Goal: Task Accomplishment & Management: Complete application form

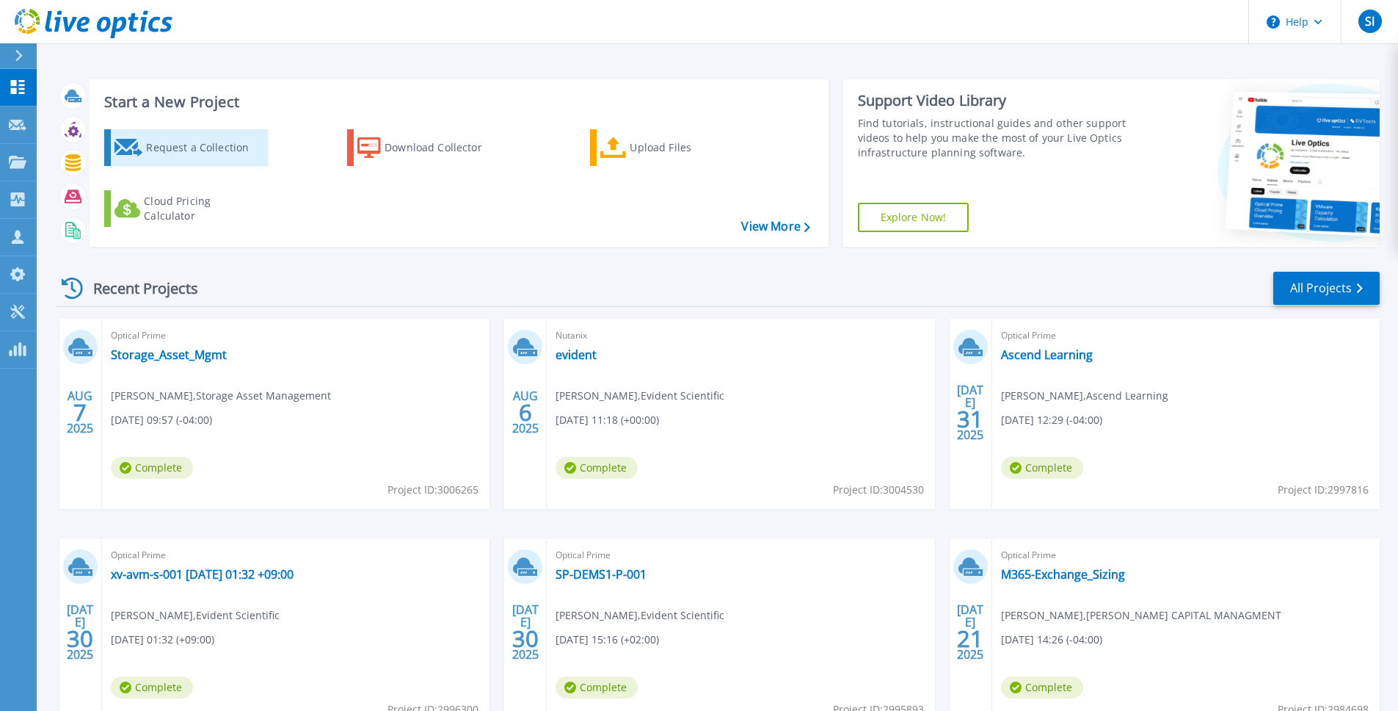
click at [194, 165] on div "Request a Collection Download Collector Upload Files Cloud Pricing Calculator" at bounding box center [456, 178] width 729 height 122
click at [182, 151] on div "Request a Collection" at bounding box center [204, 147] width 117 height 29
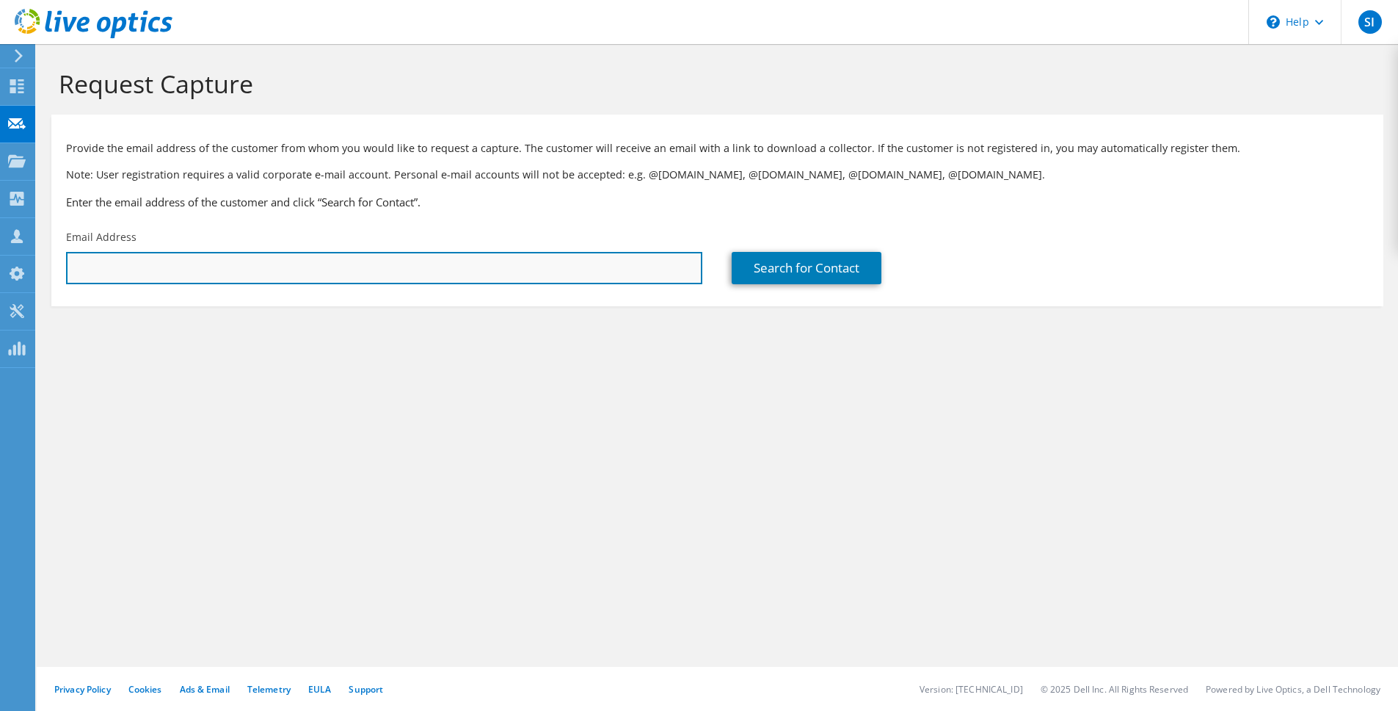
click at [581, 272] on input "text" at bounding box center [384, 268] width 636 height 32
paste input "[PERSON_NAME][EMAIL_ADDRESS][PERSON_NAME]"
type input "[PERSON_NAME][EMAIL_ADDRESS][PERSON_NAME]"
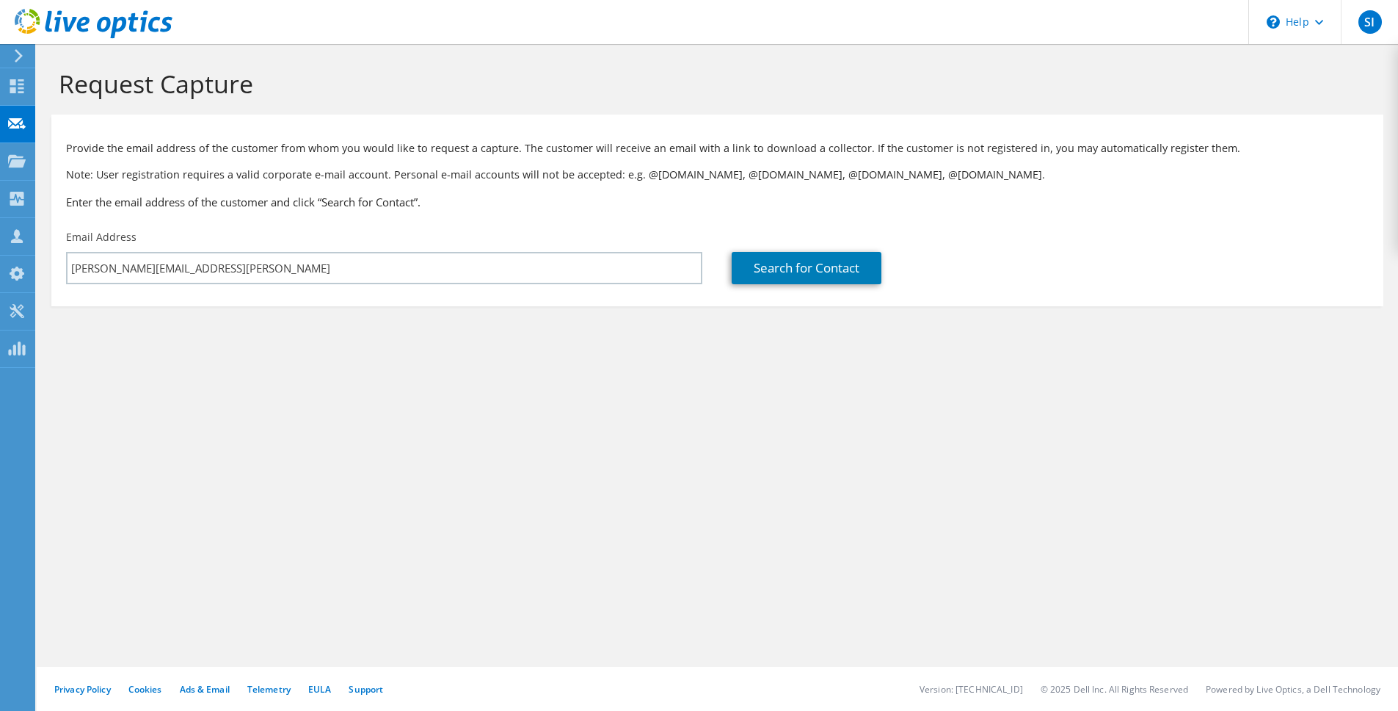
click at [886, 286] on div "Search for Contact" at bounding box center [1050, 256] width 666 height 69
click at [720, 258] on div "Search for Contact" at bounding box center [1050, 256] width 666 height 69
click at [758, 264] on link "Search for Contact" at bounding box center [807, 268] width 150 height 32
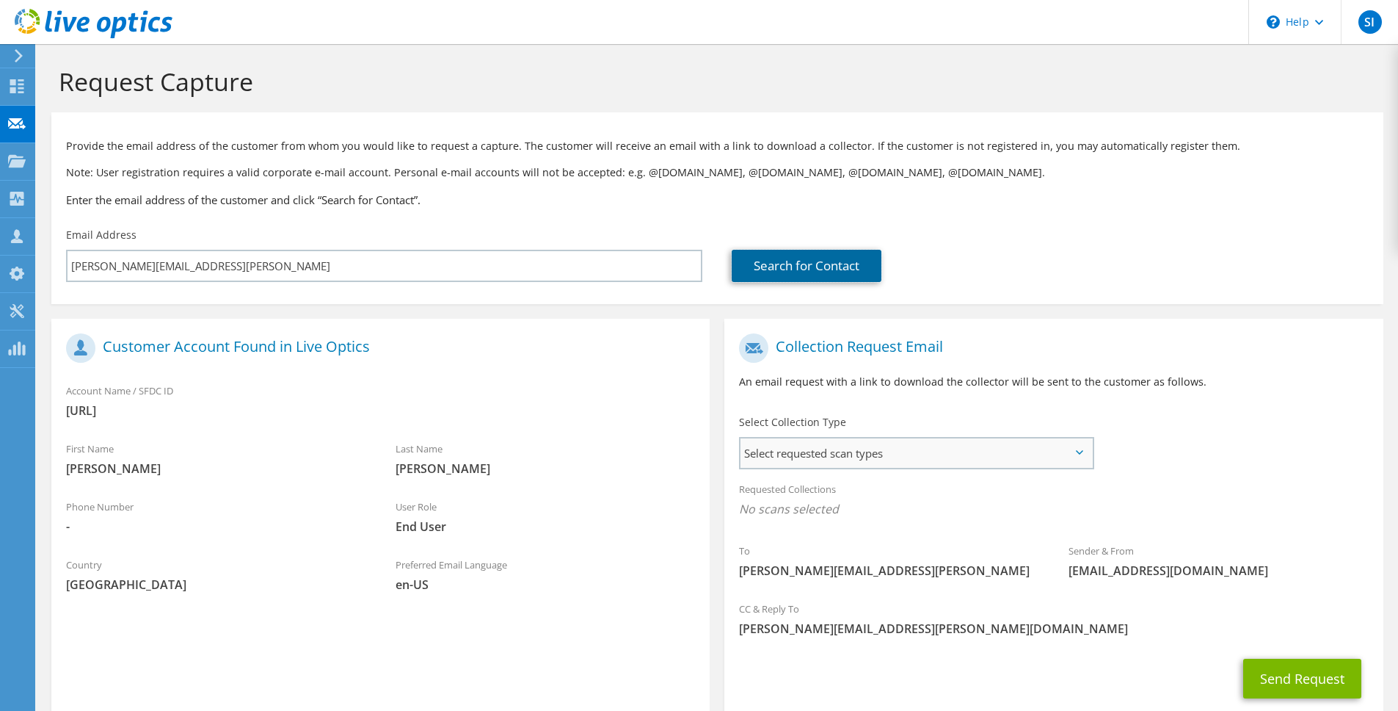
scroll to position [3, 0]
click at [876, 460] on span "Select requested scan types" at bounding box center [917, 452] width 352 height 29
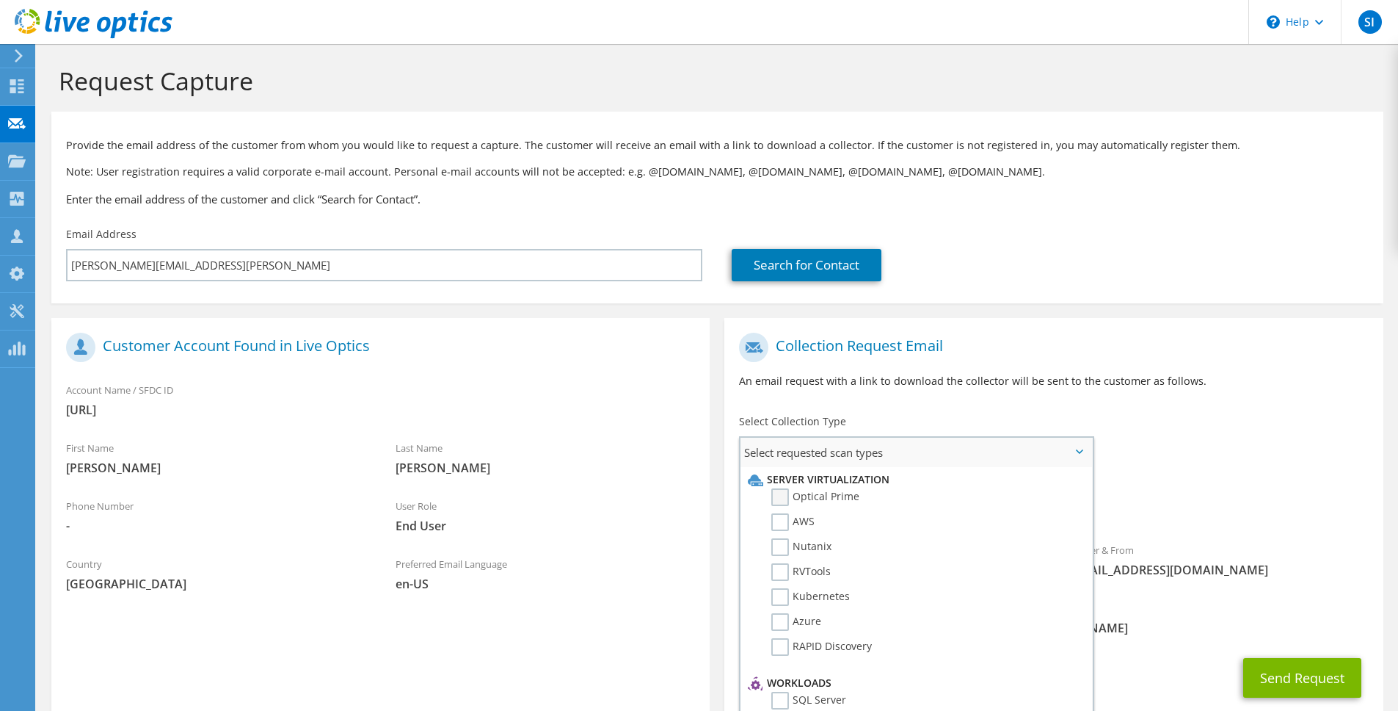
click at [834, 498] on label "Optical Prime" at bounding box center [816, 497] width 88 height 18
click at [0, 0] on input "Optical Prime" at bounding box center [0, 0] width 0 height 0
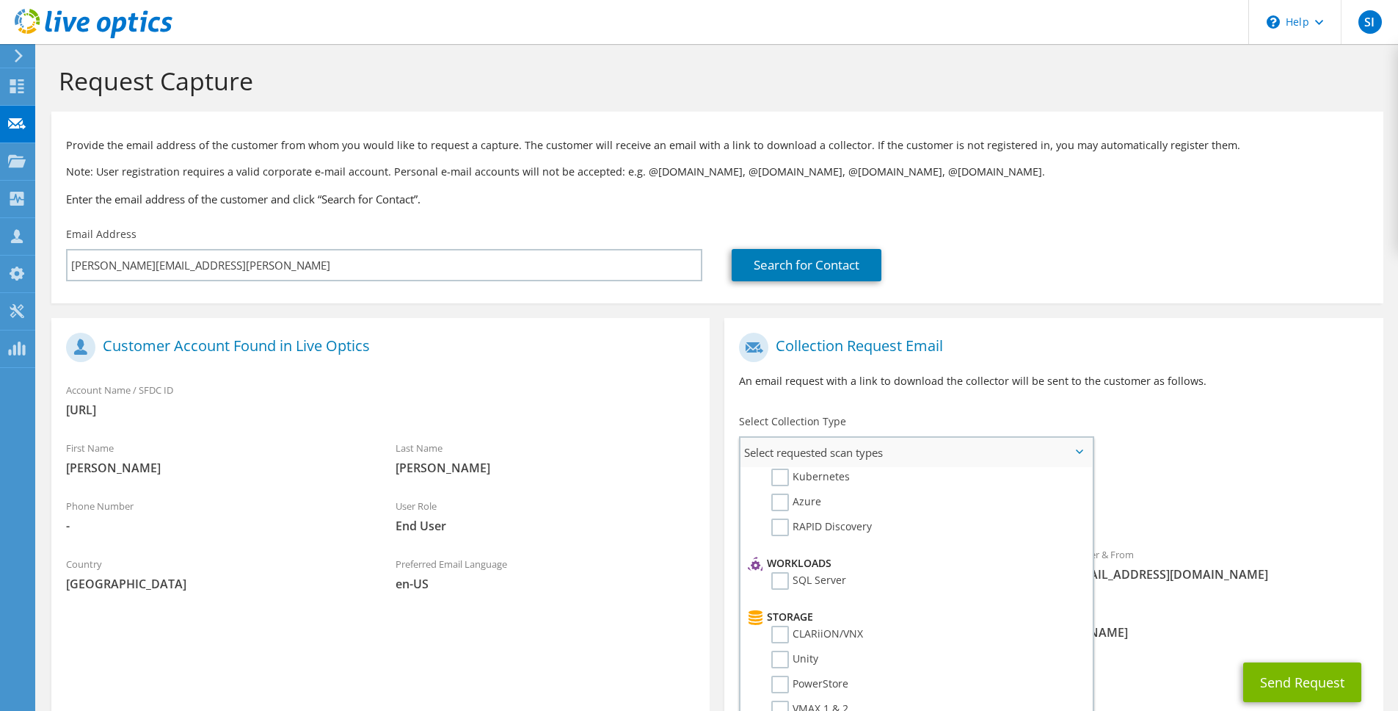
scroll to position [117, 0]
click at [1244, 506] on span "Optical Prime" at bounding box center [1053, 512] width 629 height 24
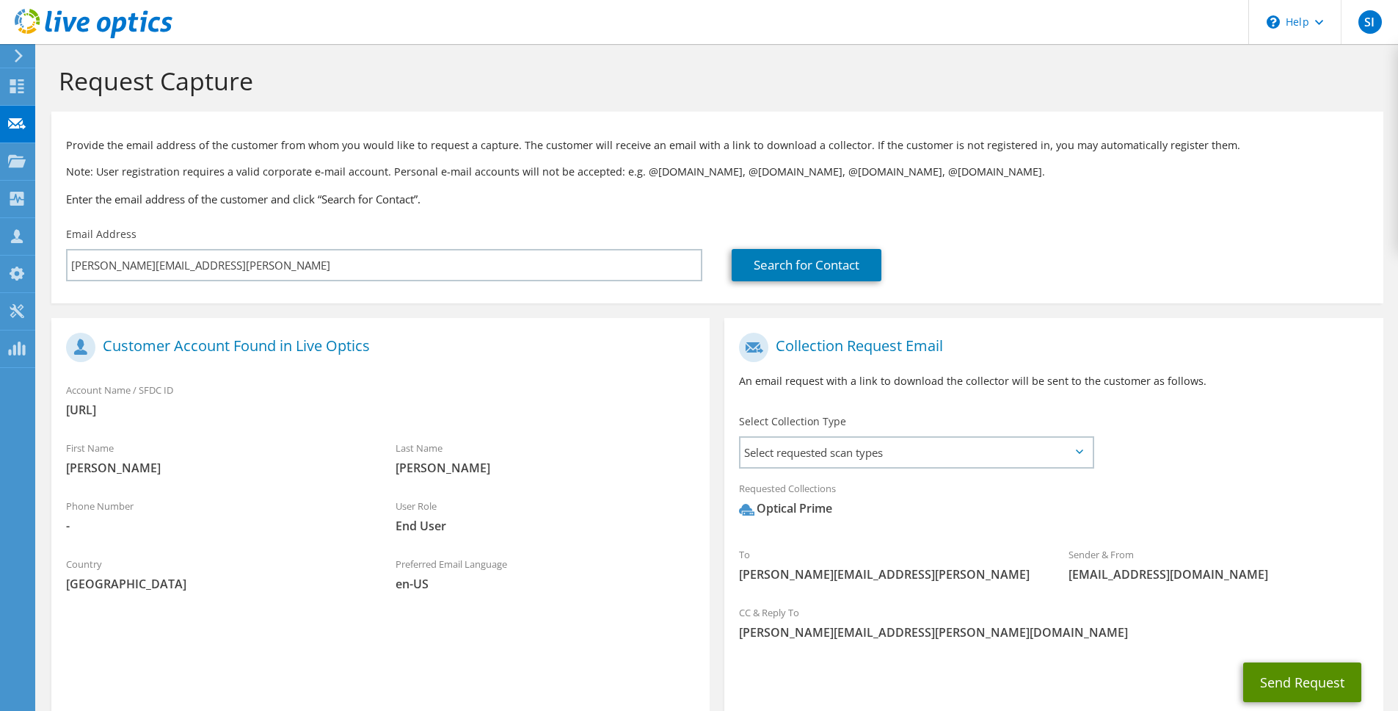
click at [1281, 683] on button "Send Request" at bounding box center [1303, 682] width 118 height 40
